Goal: Task Accomplishment & Management: Manage account settings

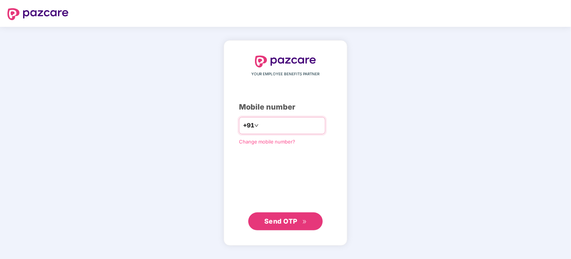
click at [297, 123] on input "number" at bounding box center [290, 126] width 61 height 12
click at [301, 123] on input "number" at bounding box center [290, 126] width 61 height 12
type input "**********"
click at [276, 215] on button "Send OTP" at bounding box center [285, 221] width 75 height 18
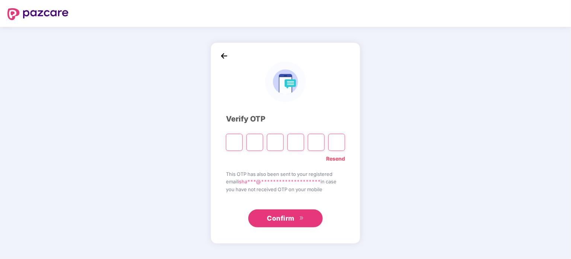
type input "*"
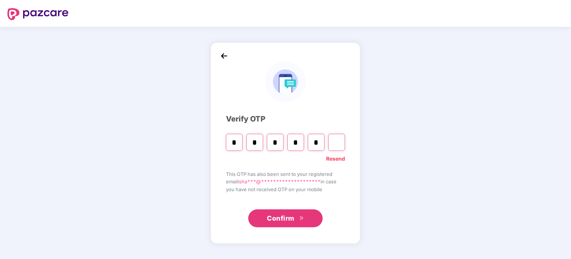
type input "*"
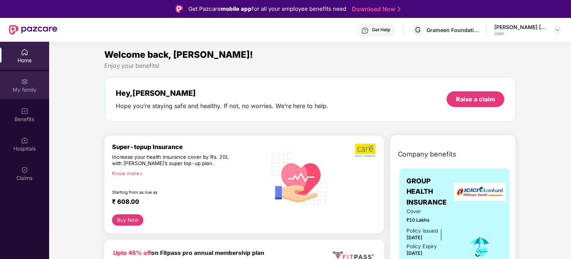
click at [29, 82] on div "My family" at bounding box center [24, 85] width 49 height 28
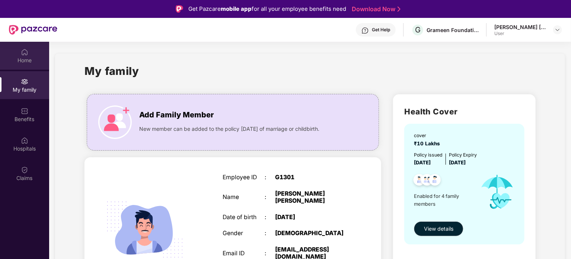
click at [29, 57] on div "Home" at bounding box center [24, 60] width 49 height 7
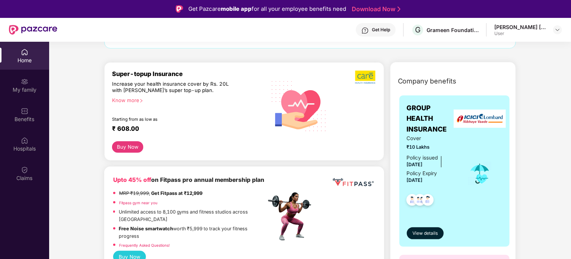
scroll to position [75, 0]
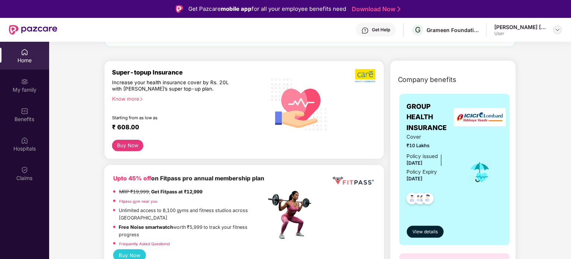
click at [557, 34] on div at bounding box center [558, 29] width 9 height 9
click at [557, 32] on img at bounding box center [558, 30] width 6 height 6
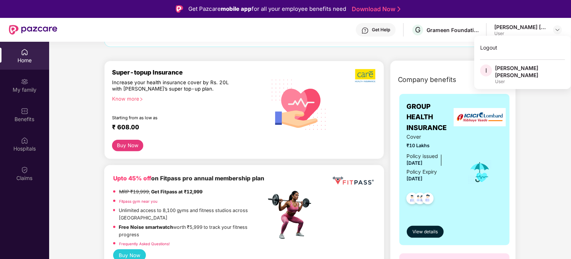
drag, startPoint x: 554, startPoint y: 119, endPoint x: 548, endPoint y: 119, distance: 6.3
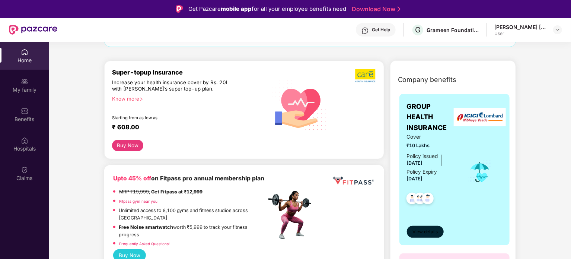
click at [433, 234] on span "View details" at bounding box center [425, 231] width 25 height 7
